Goal: Transaction & Acquisition: Purchase product/service

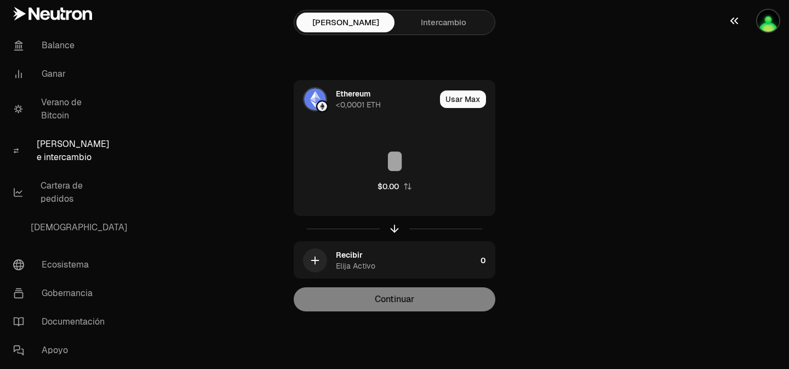
click at [777, 22] on img "button" at bounding box center [769, 21] width 22 height 22
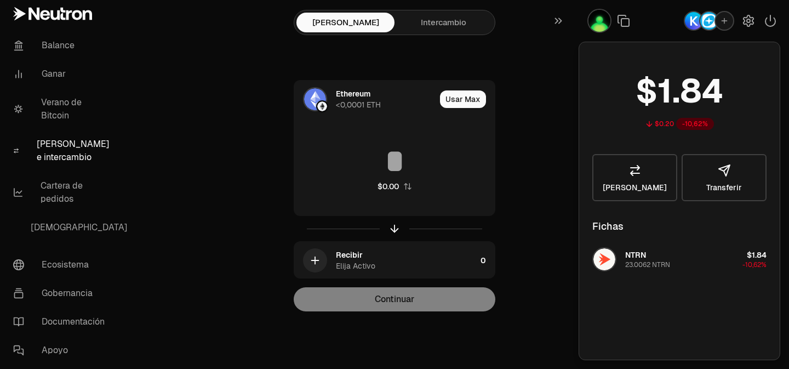
click at [694, 20] on img "button" at bounding box center [694, 21] width 18 height 18
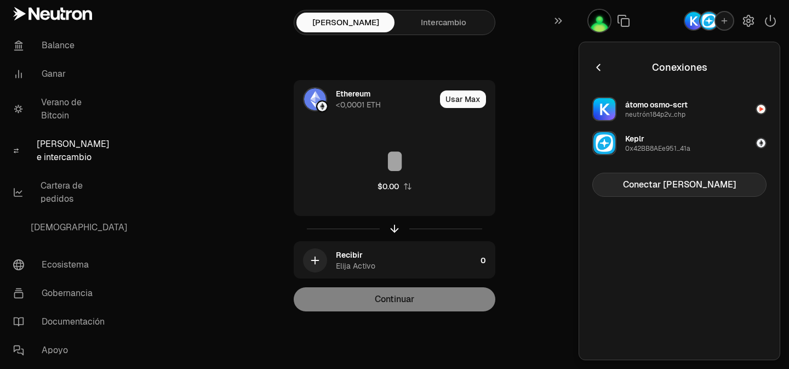
click at [646, 192] on button "Conectar [PERSON_NAME]" at bounding box center [680, 185] width 174 height 24
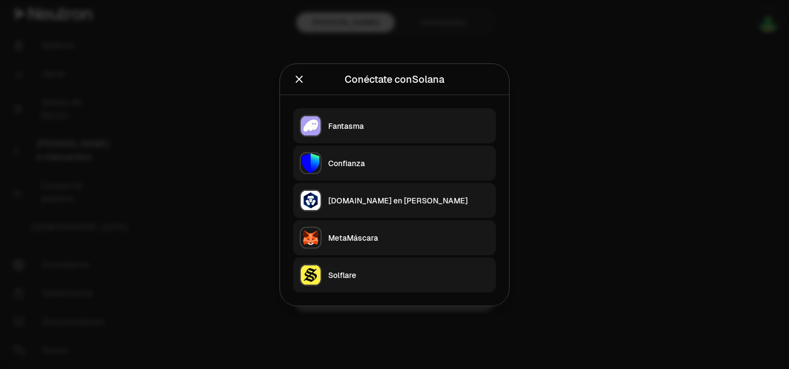
click at [387, 127] on div "Fantasma" at bounding box center [408, 125] width 161 height 11
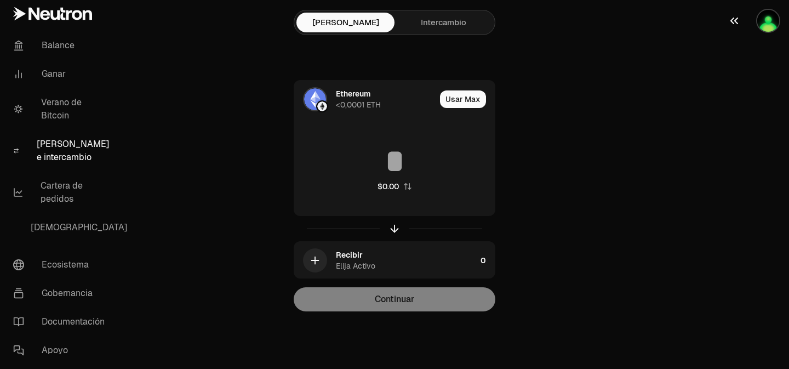
click at [775, 21] on img "button" at bounding box center [769, 21] width 22 height 22
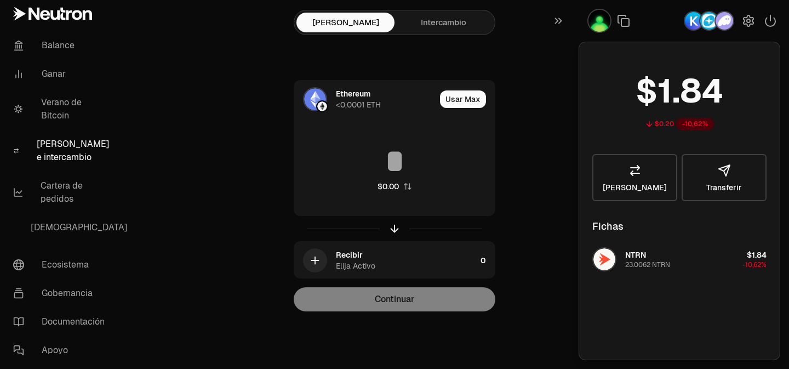
click at [516, 104] on div "Ethereum <0,0001 ETH Usar Max $0.00 Recibir Elija Activo 0 Continuar" at bounding box center [395, 195] width 368 height 231
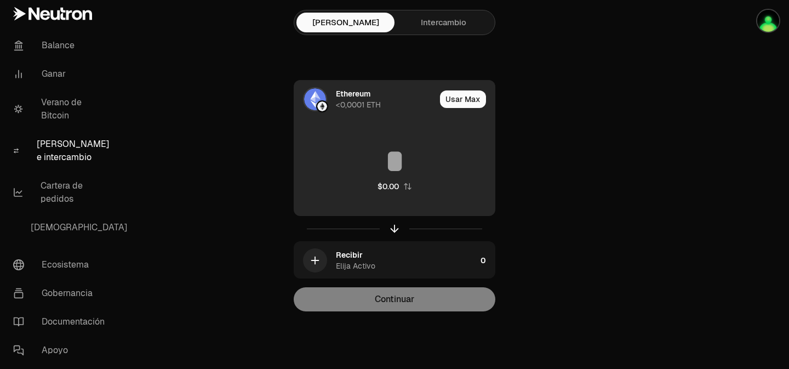
click at [354, 94] on font "Ethereum" at bounding box center [353, 94] width 35 height 10
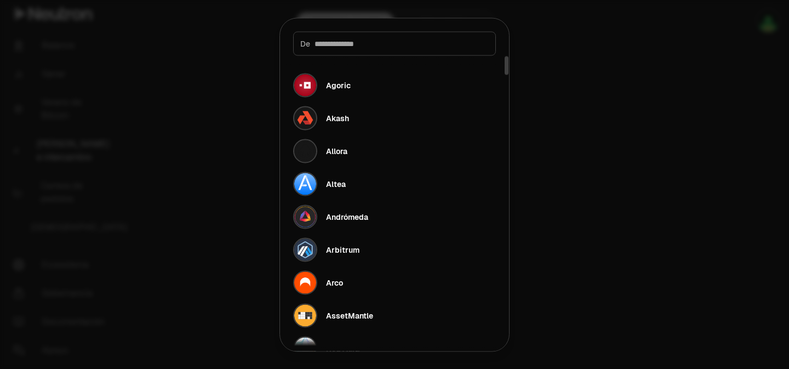
click at [605, 101] on div at bounding box center [394, 184] width 789 height 369
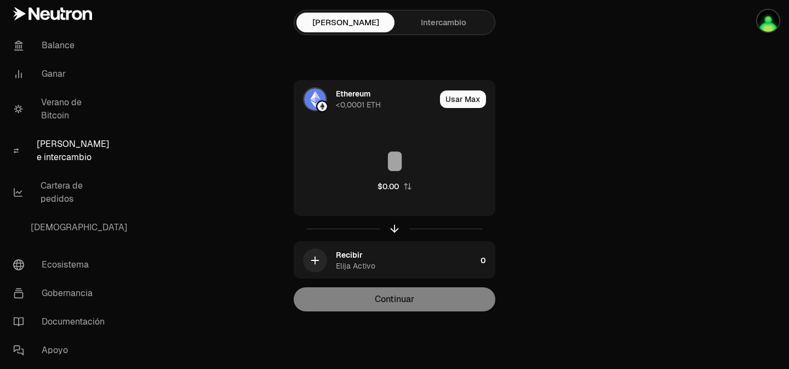
click at [463, 13] on link "Intercambio" at bounding box center [444, 23] width 98 height 20
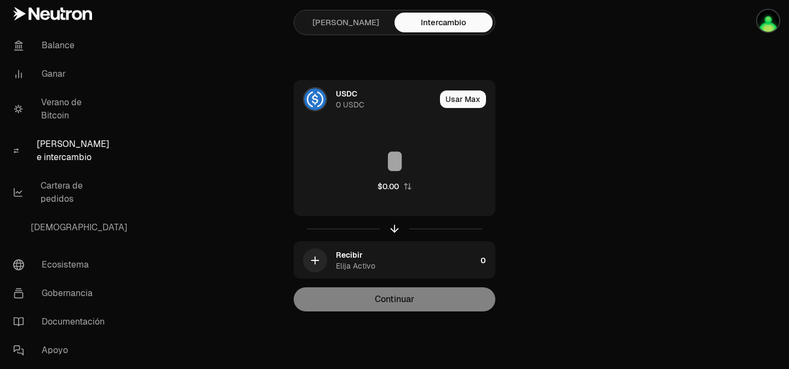
click at [361, 19] on link "[PERSON_NAME]" at bounding box center [346, 23] width 98 height 20
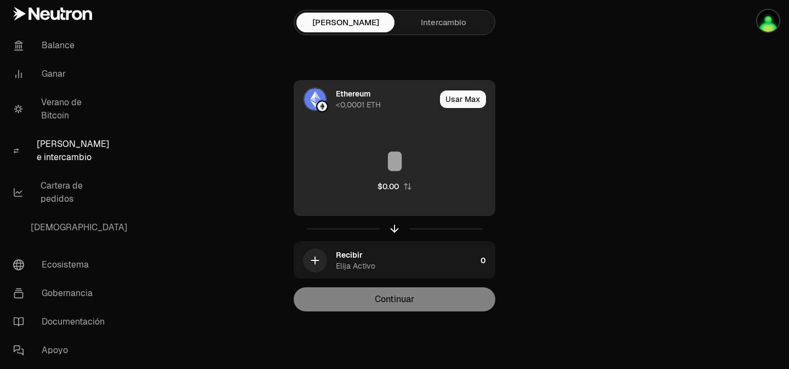
click at [365, 105] on font "<0,0001 ETH" at bounding box center [358, 105] width 45 height 10
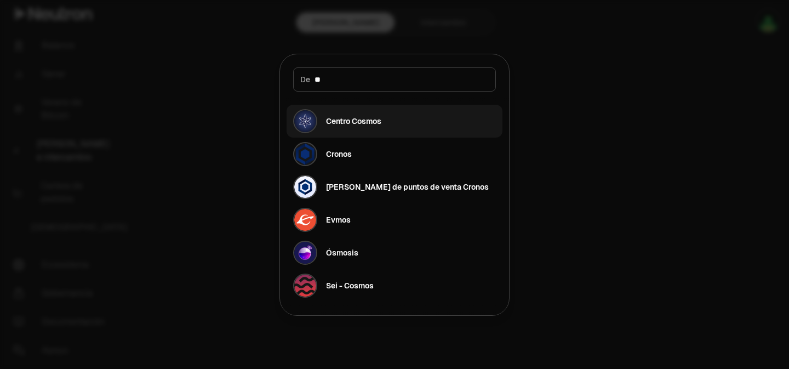
type input "**"
click at [402, 112] on button "Centro Cosmos" at bounding box center [395, 121] width 216 height 33
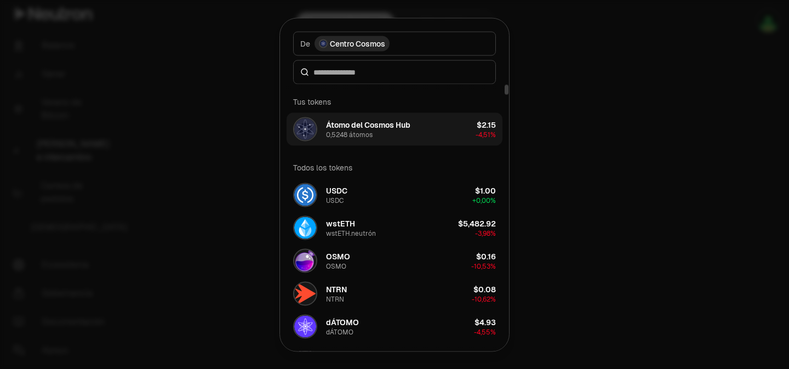
click at [417, 129] on button "Átomo del Cosmos Hub 0,5248 átomos $2.15 -4,51%" at bounding box center [395, 128] width 216 height 33
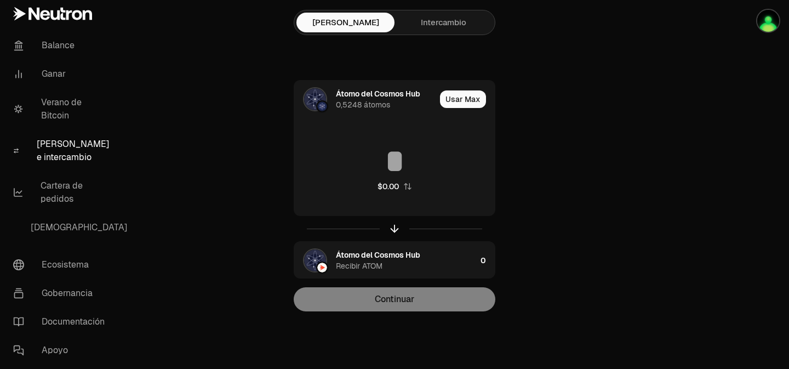
click at [454, 31] on link "Intercambio" at bounding box center [444, 23] width 98 height 20
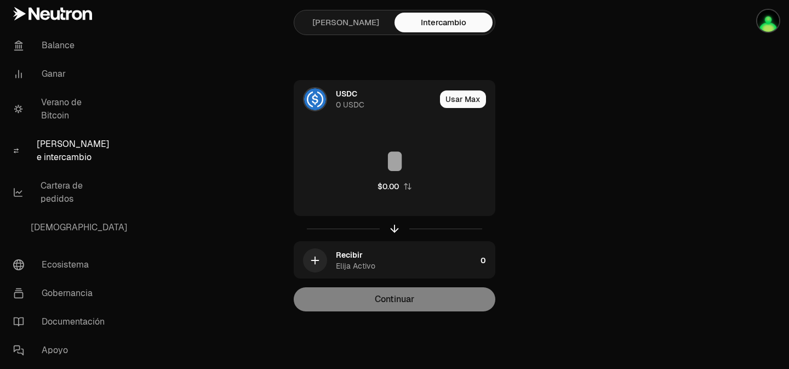
click at [368, 31] on link "[PERSON_NAME]" at bounding box center [346, 23] width 98 height 20
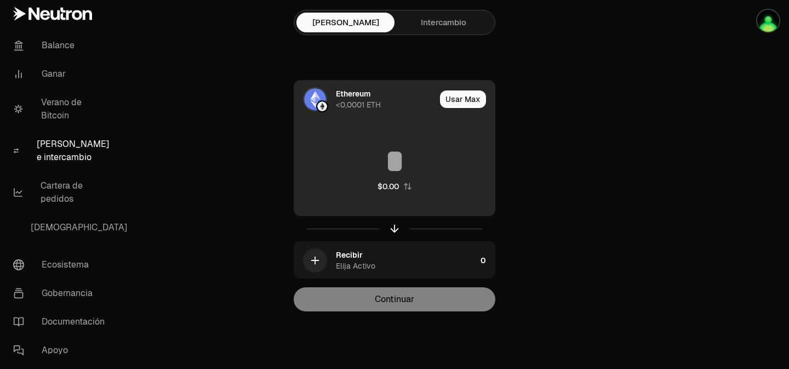
click at [364, 105] on font "<0,0001 ETH" at bounding box center [358, 105] width 45 height 10
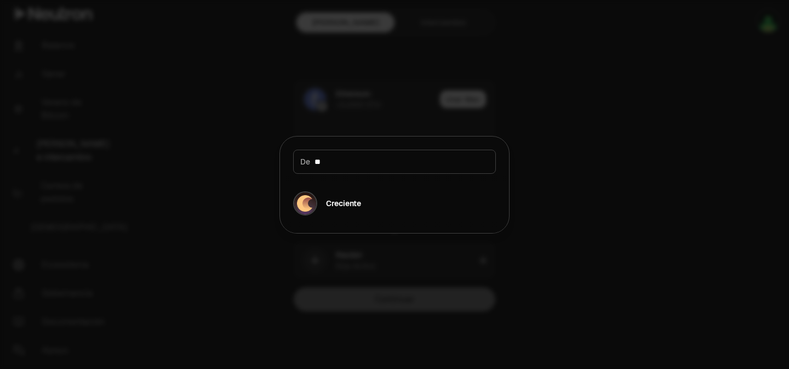
type input "*"
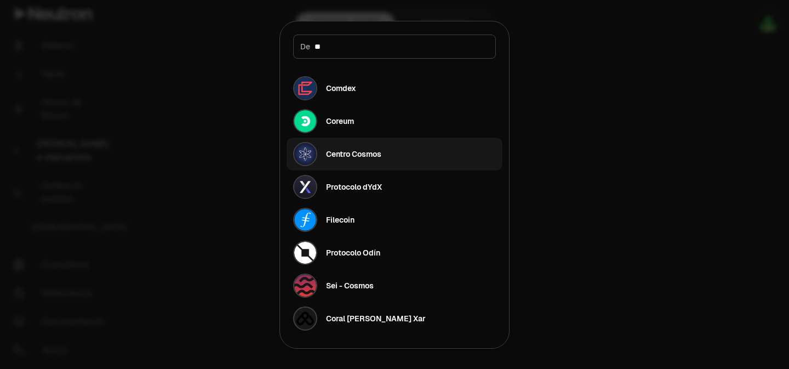
type input "**"
click at [385, 157] on button "Centro Cosmos" at bounding box center [395, 154] width 216 height 33
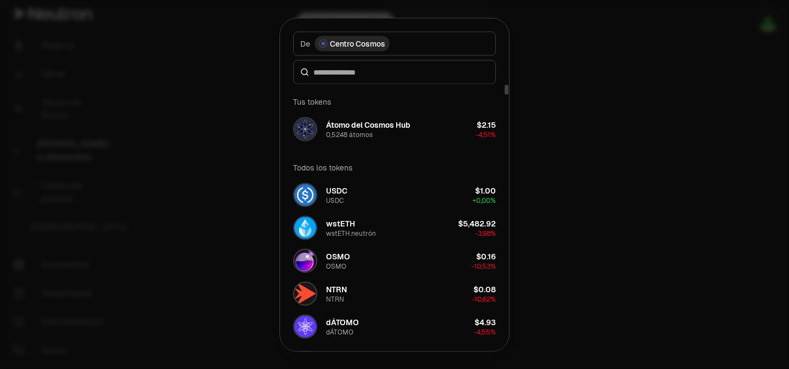
click at [384, 78] on div at bounding box center [394, 72] width 203 height 24
click at [357, 67] on input at bounding box center [401, 71] width 175 height 11
type input "*"
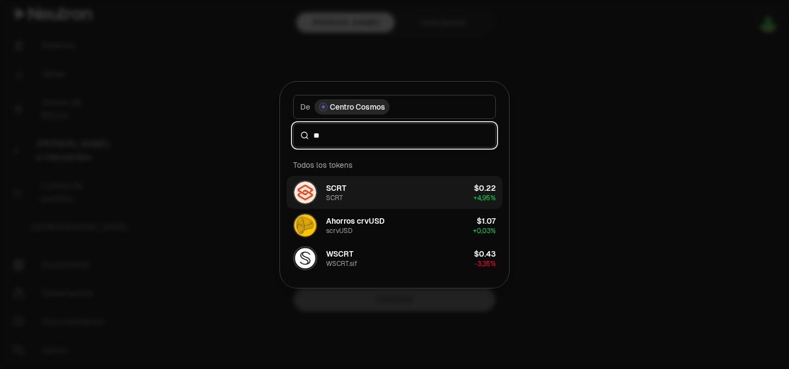
type input "**"
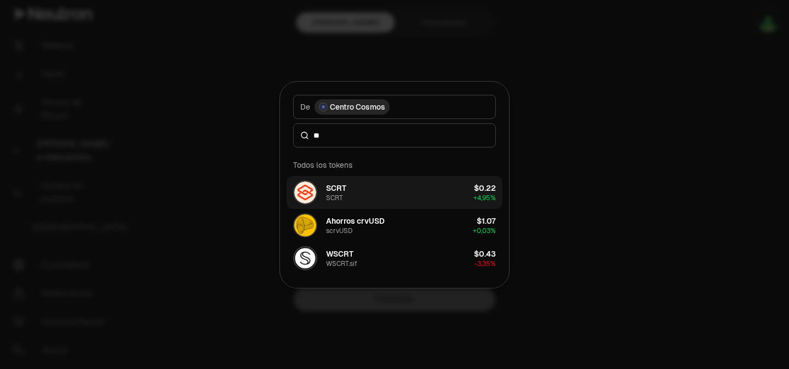
click at [361, 196] on button "SCRT SCRT $0.22 + 4,95%" at bounding box center [395, 192] width 216 height 33
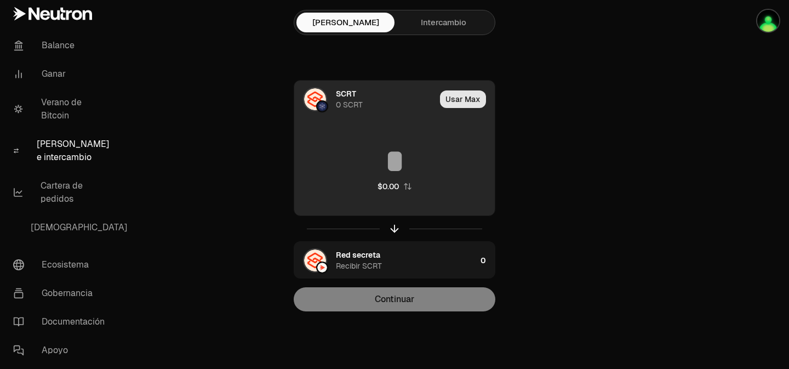
click at [468, 95] on font "Usar Max" at bounding box center [463, 99] width 35 height 10
type input "*"
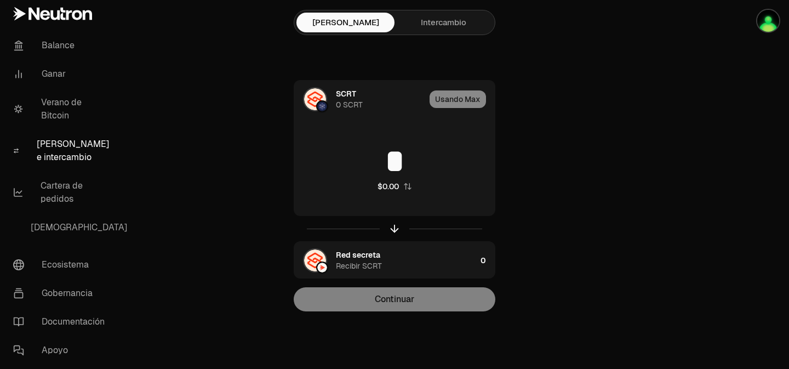
click at [456, 30] on link "Intercambio" at bounding box center [444, 23] width 98 height 20
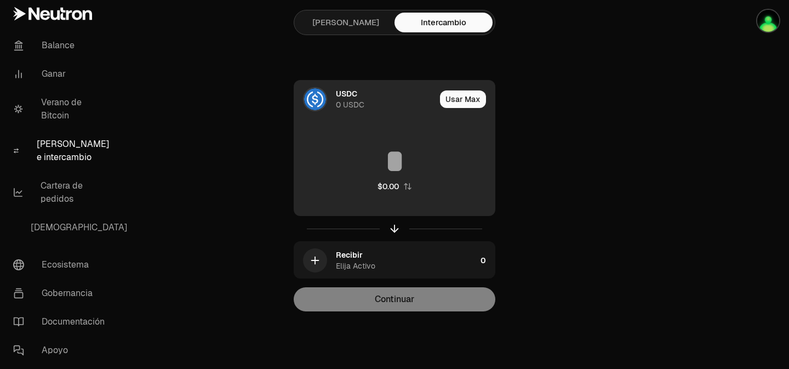
click at [358, 94] on div "USDC 0 USDC" at bounding box center [386, 99] width 100 height 22
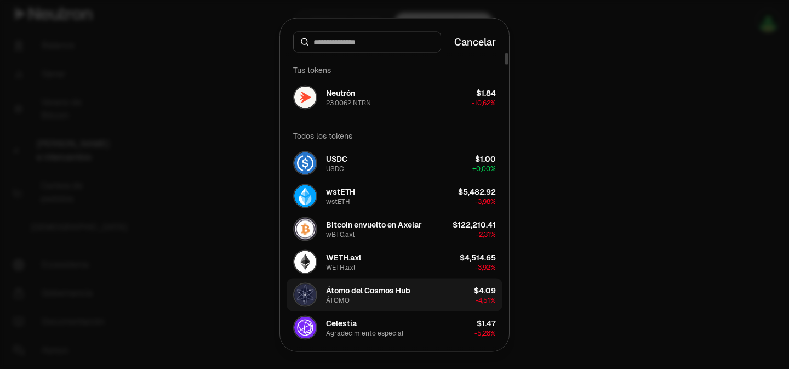
click at [366, 285] on font "Átomo del Cosmos Hub" at bounding box center [368, 290] width 84 height 10
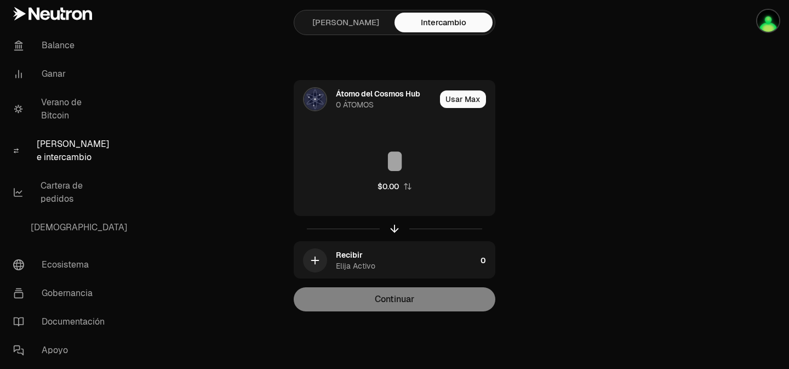
click at [362, 30] on link "[PERSON_NAME]" at bounding box center [346, 23] width 98 height 20
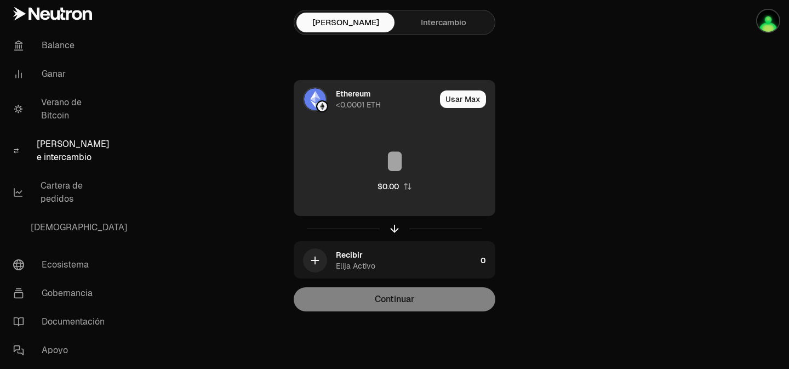
click at [362, 89] on font "Ethereum" at bounding box center [353, 94] width 35 height 10
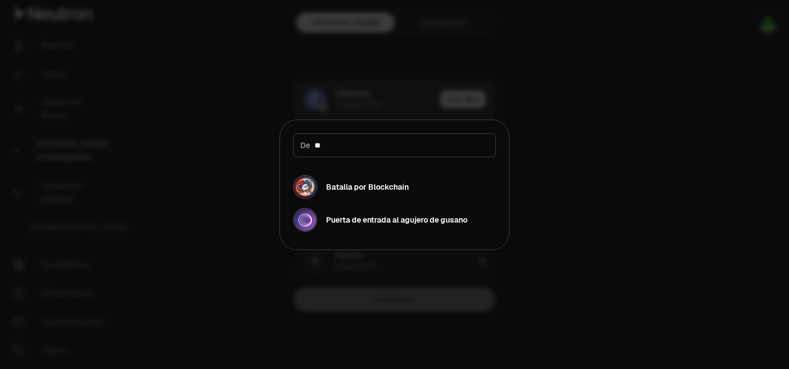
type input "*"
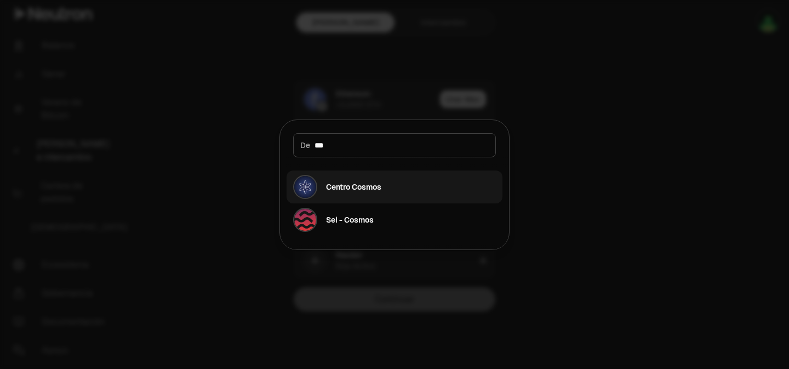
type input "***"
click at [382, 189] on font "Centro Cosmos" at bounding box center [353, 187] width 55 height 10
